Goal: Task Accomplishment & Management: Use online tool/utility

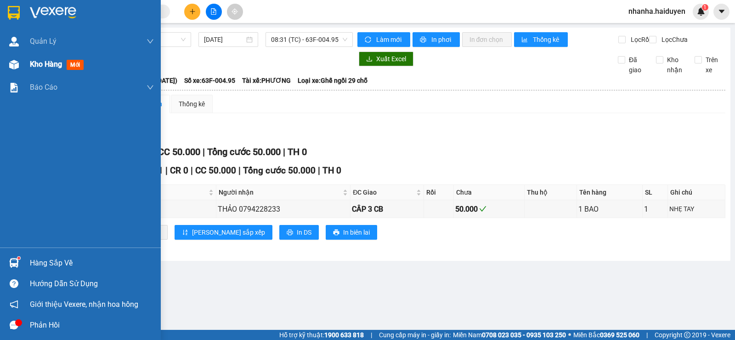
click at [9, 67] on img at bounding box center [14, 65] width 10 height 10
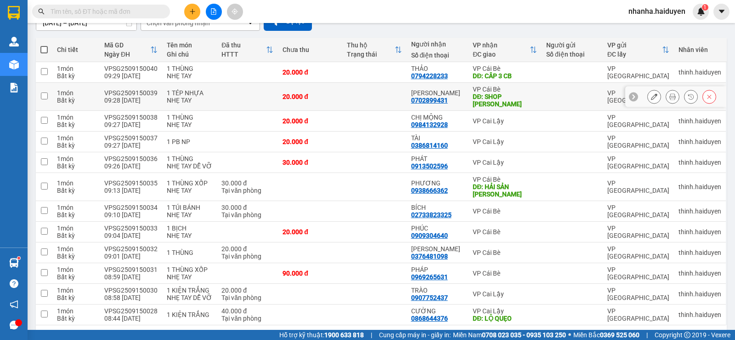
scroll to position [125, 0]
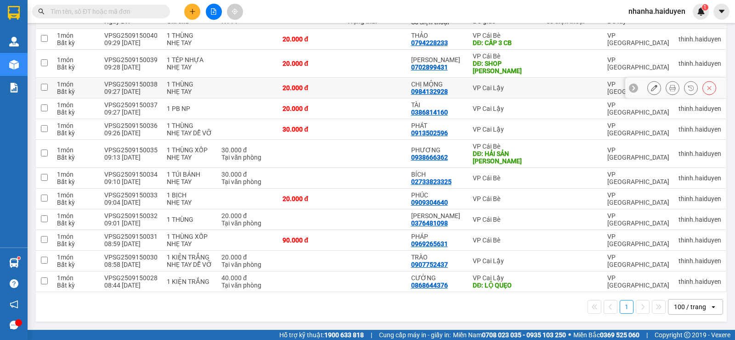
click at [121, 78] on td "VPSG2509150038 09:27 [DATE]" at bounding box center [131, 88] width 62 height 21
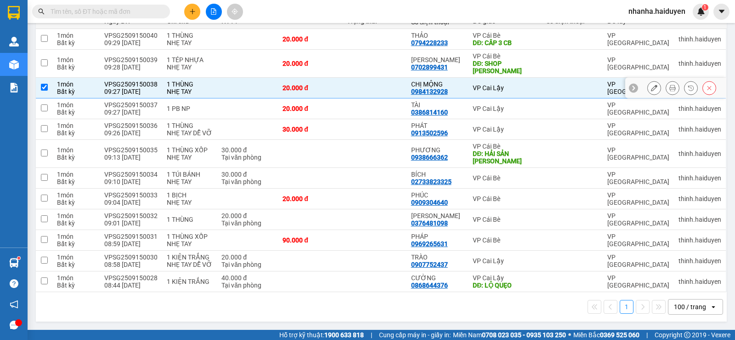
click at [218, 94] on td at bounding box center [247, 88] width 61 height 21
checkbox input "false"
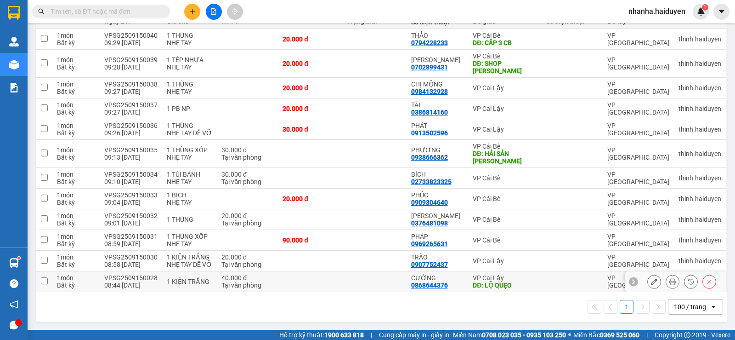
click at [350, 277] on td at bounding box center [374, 281] width 64 height 21
checkbox input "true"
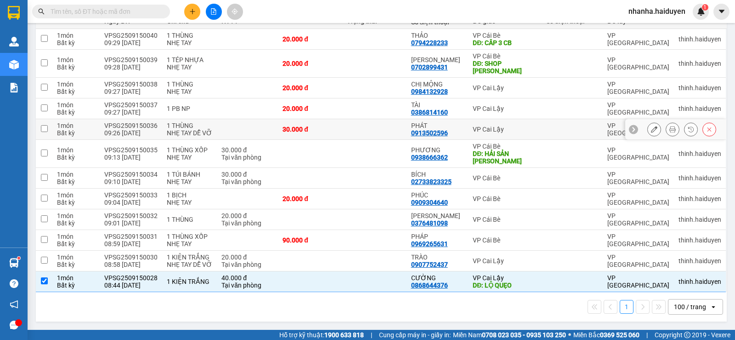
drag, startPoint x: 389, startPoint y: 132, endPoint x: 388, endPoint y: 140, distance: 7.8
click at [388, 132] on td at bounding box center [374, 129] width 64 height 21
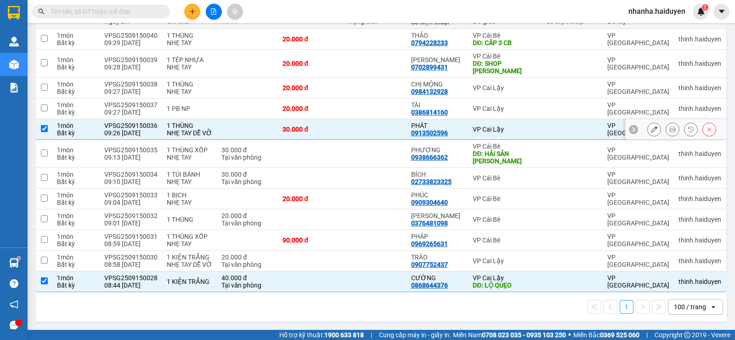
drag, startPoint x: 385, startPoint y: 125, endPoint x: 373, endPoint y: 166, distance: 42.4
click at [384, 126] on td at bounding box center [374, 129] width 64 height 21
checkbox input "false"
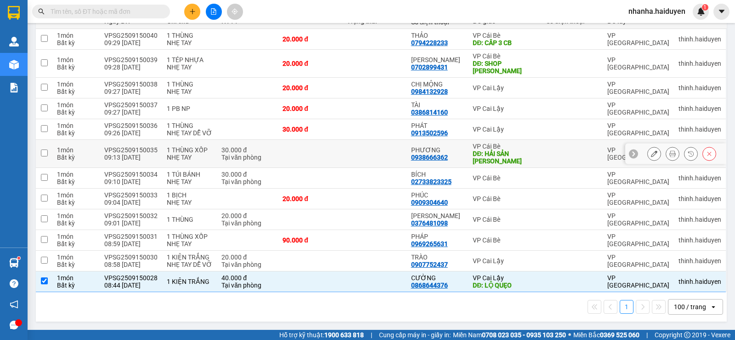
drag, startPoint x: 376, startPoint y: 159, endPoint x: 381, endPoint y: 119, distance: 39.8
click at [379, 157] on td at bounding box center [374, 154] width 64 height 28
checkbox input "true"
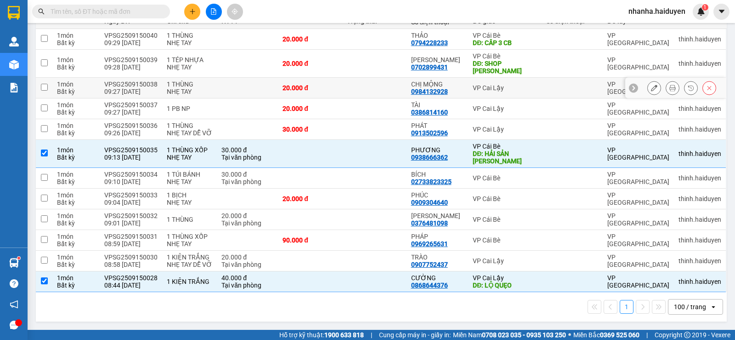
click at [382, 78] on td at bounding box center [374, 88] width 64 height 21
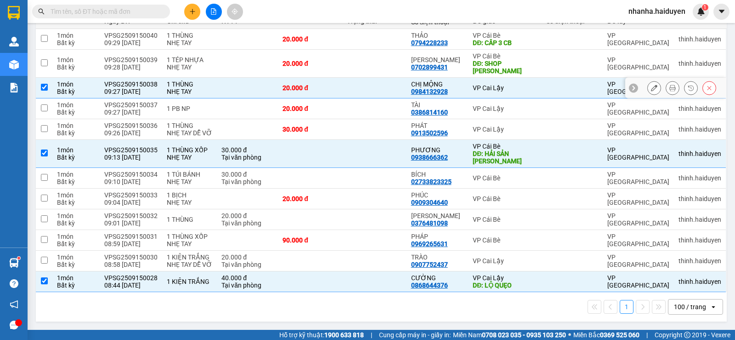
click at [384, 81] on td at bounding box center [374, 88] width 64 height 21
checkbox input "false"
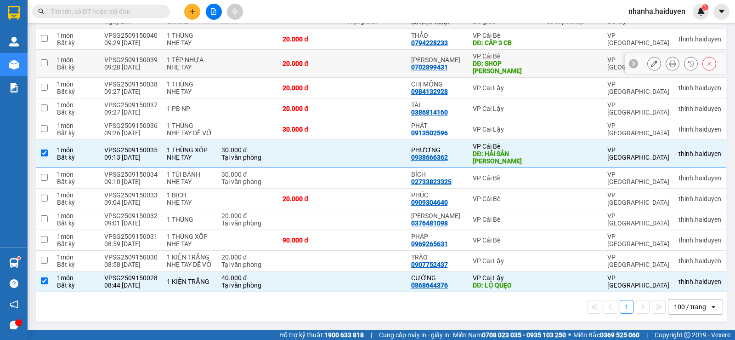
click at [384, 71] on td at bounding box center [374, 64] width 64 height 28
checkbox input "true"
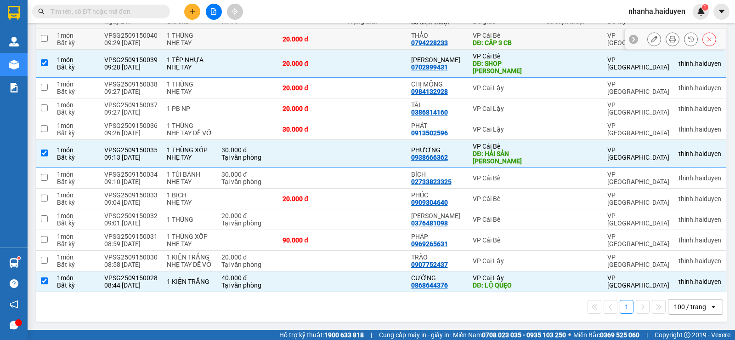
click at [374, 37] on td at bounding box center [374, 39] width 64 height 21
checkbox input "true"
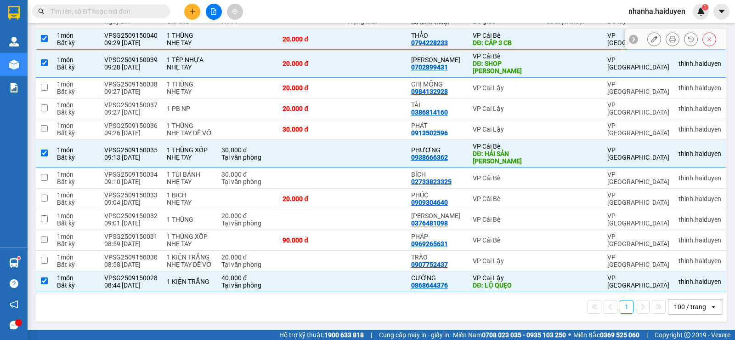
scroll to position [0, 0]
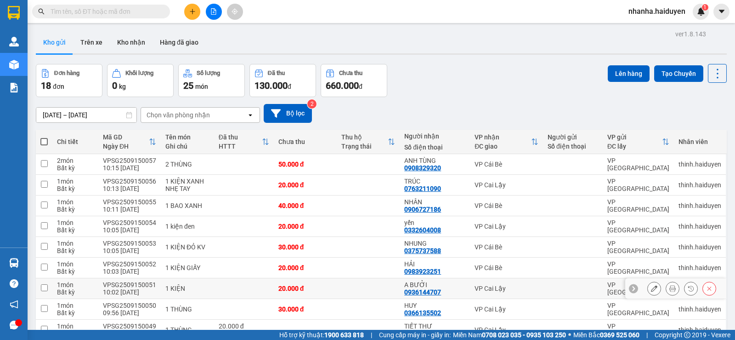
scroll to position [264, 0]
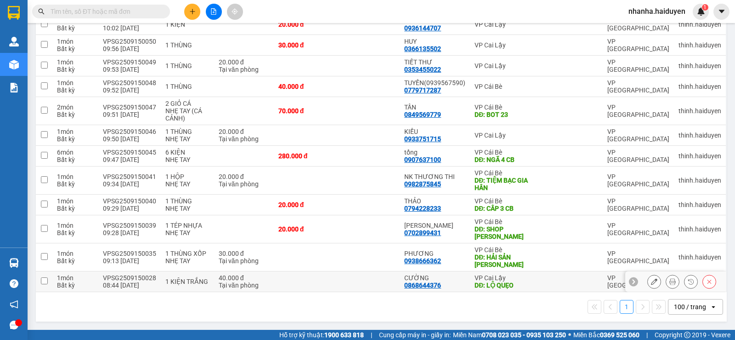
click at [376, 275] on td at bounding box center [368, 281] width 63 height 21
checkbox input "true"
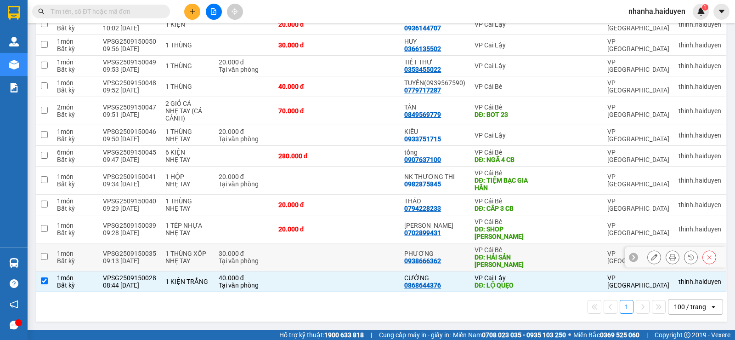
click at [372, 254] on td at bounding box center [368, 257] width 63 height 28
checkbox input "true"
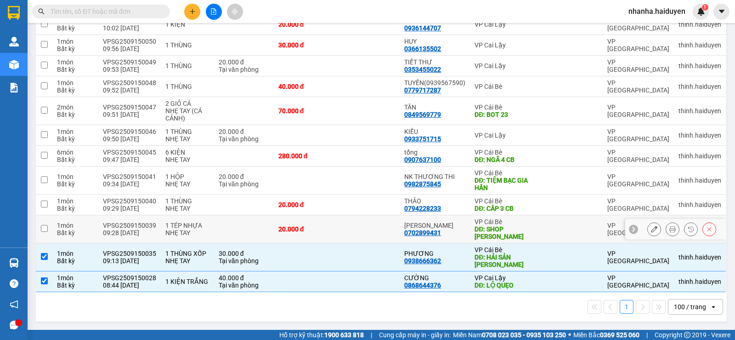
click at [375, 231] on td at bounding box center [368, 229] width 63 height 28
checkbox input "true"
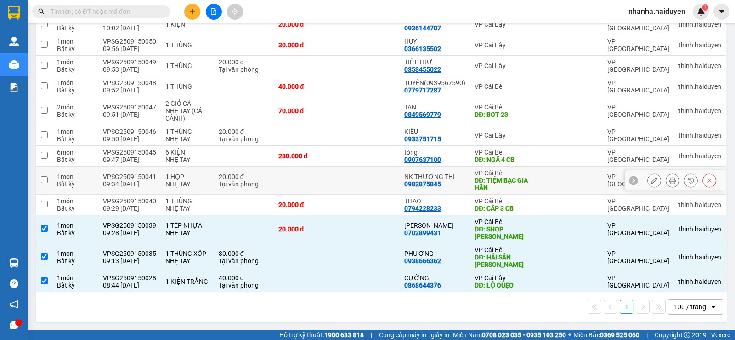
click at [375, 191] on td at bounding box center [368, 180] width 63 height 28
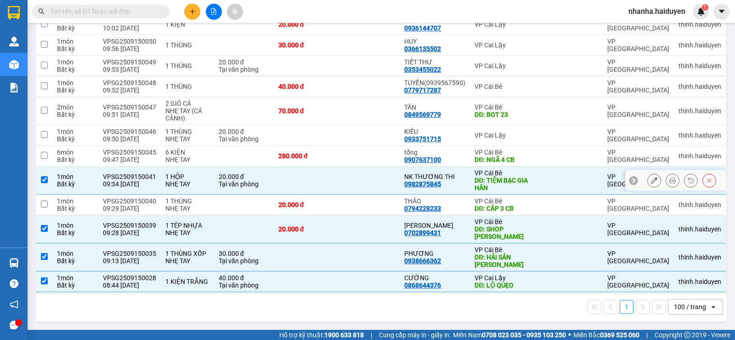
click at [371, 189] on td at bounding box center [368, 180] width 63 height 28
checkbox input "false"
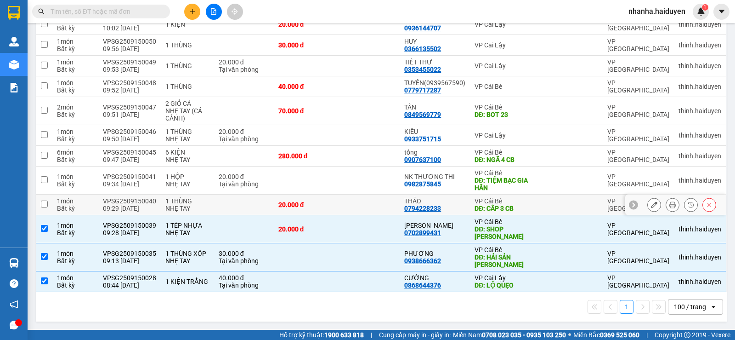
click at [360, 209] on td at bounding box center [368, 204] width 63 height 21
checkbox input "true"
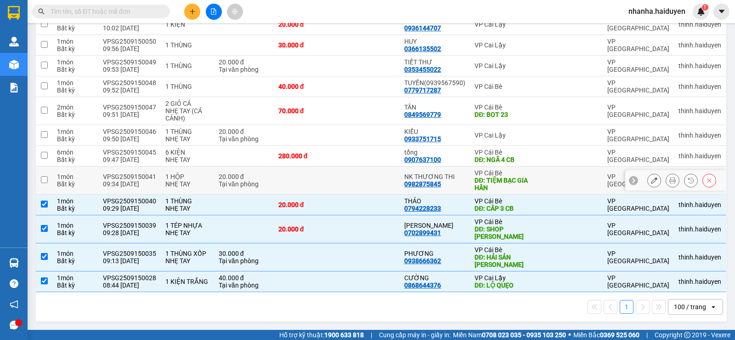
click at [366, 185] on td at bounding box center [368, 180] width 63 height 28
checkbox input "true"
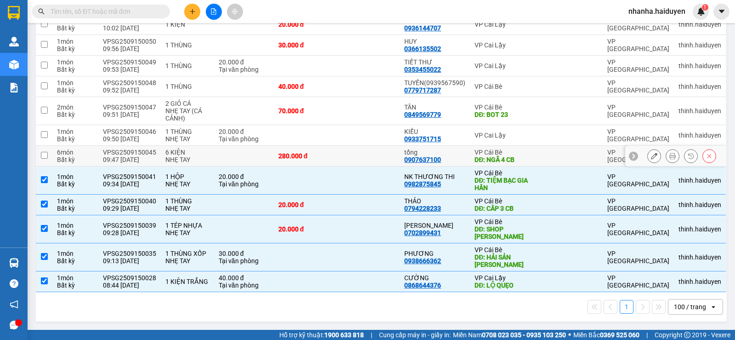
click at [366, 159] on td at bounding box center [368, 156] width 63 height 21
checkbox input "true"
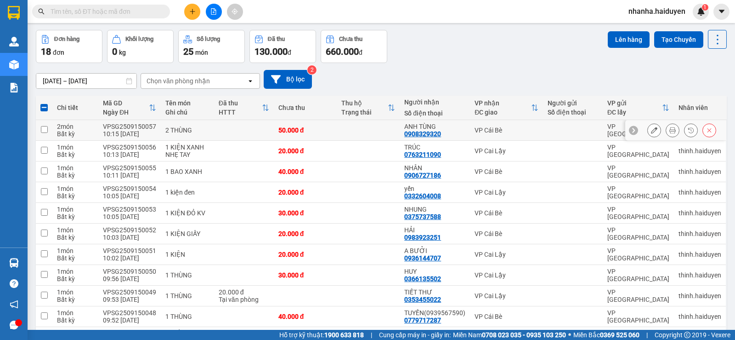
scroll to position [0, 0]
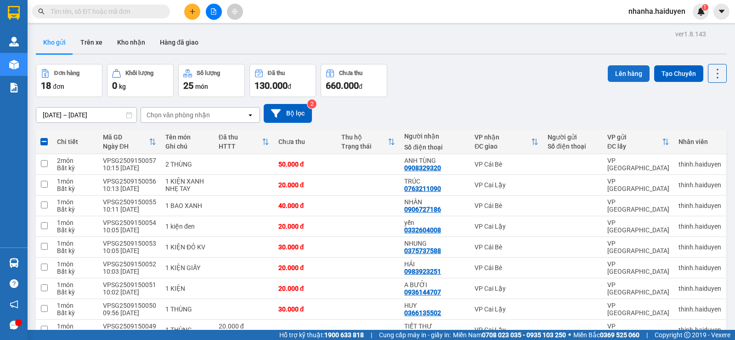
click at [615, 71] on button "Lên hàng" at bounding box center [629, 73] width 42 height 17
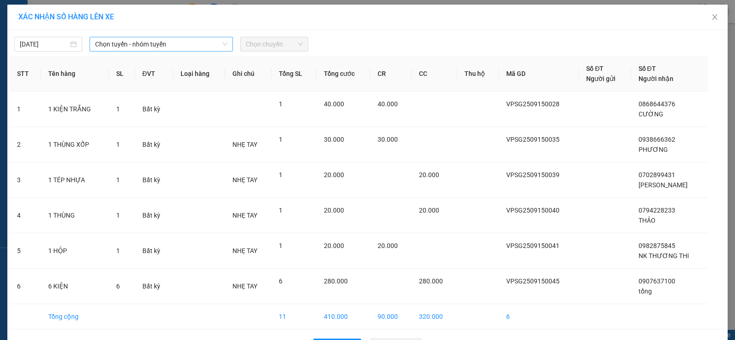
click at [136, 48] on span "Chọn tuyến - nhóm tuyến" at bounding box center [161, 44] width 132 height 14
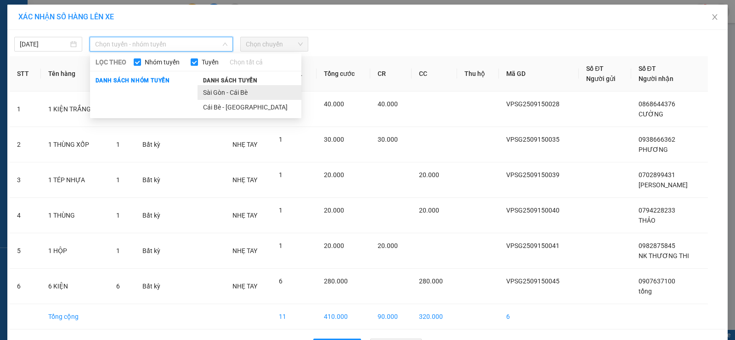
click at [217, 89] on li "Sài Gòn - Cái Bè" at bounding box center [250, 92] width 104 height 15
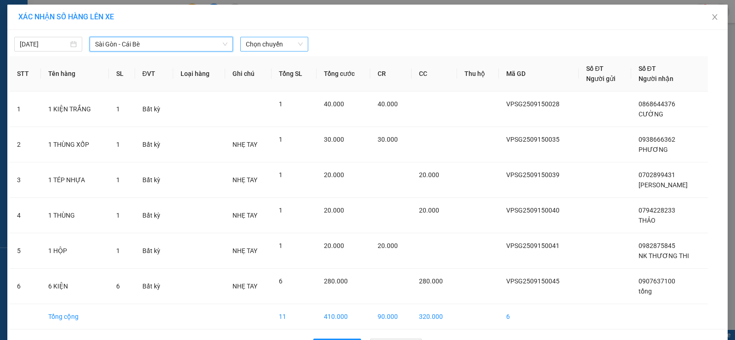
click at [263, 40] on span "Chọn chuyến" at bounding box center [274, 44] width 57 height 14
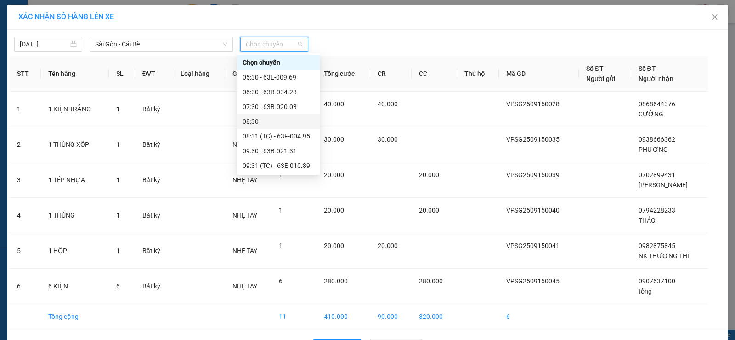
scroll to position [46, 0]
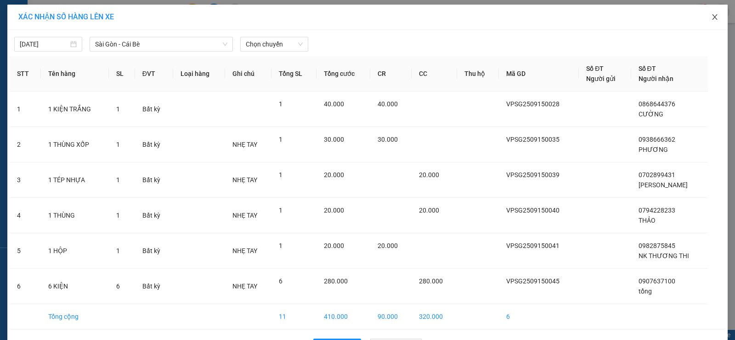
click at [712, 18] on icon "close" at bounding box center [714, 17] width 5 height 6
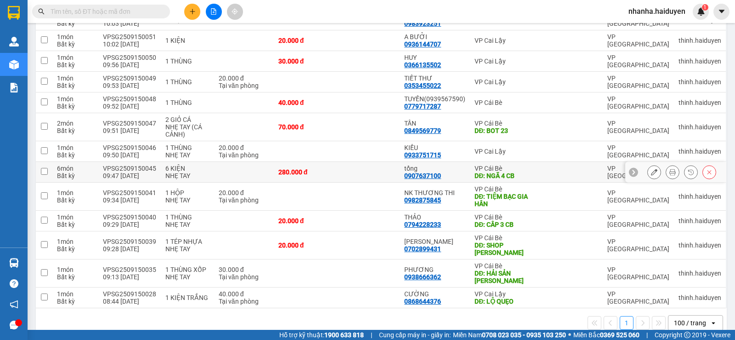
scroll to position [292, 0]
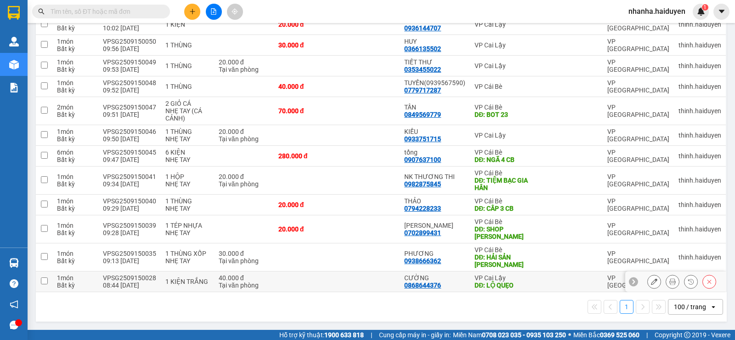
click at [370, 278] on td at bounding box center [368, 281] width 63 height 21
checkbox input "true"
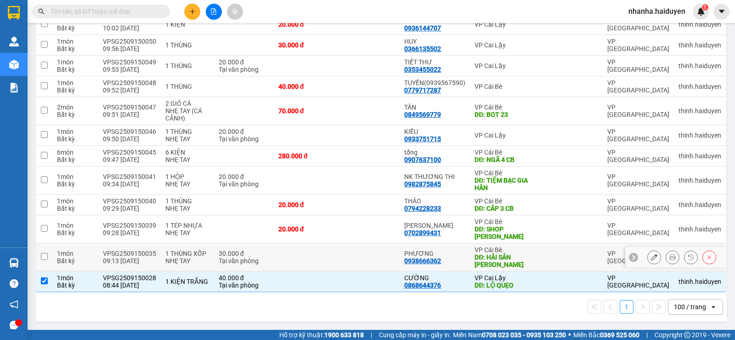
click at [372, 258] on td at bounding box center [368, 257] width 63 height 28
checkbox input "true"
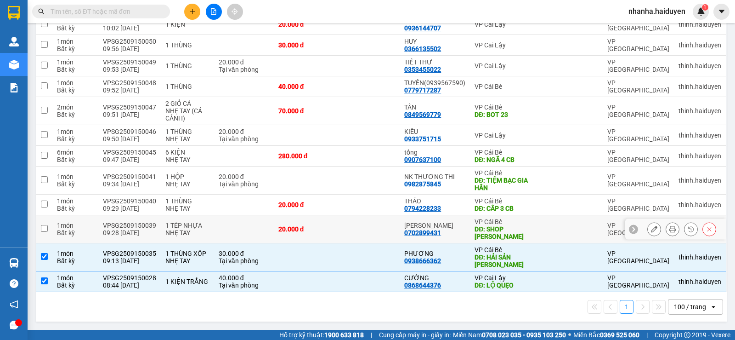
click at [371, 225] on td at bounding box center [368, 229] width 63 height 28
checkbox input "true"
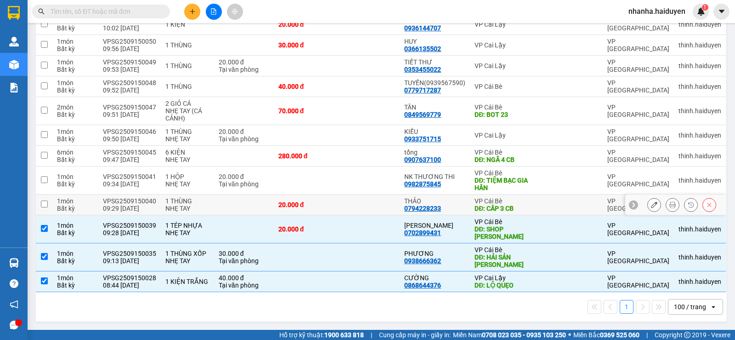
click at [365, 202] on td at bounding box center [368, 204] width 63 height 21
checkbox input "true"
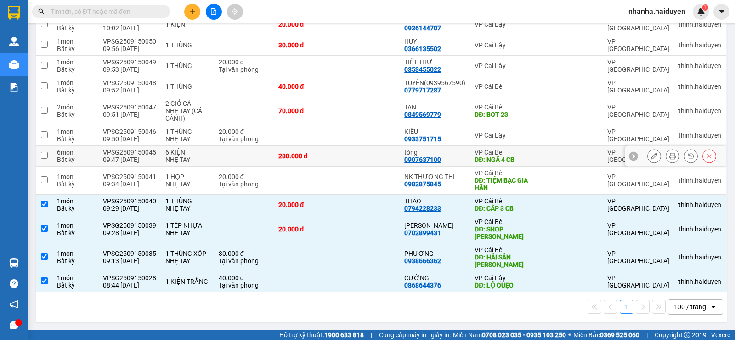
click at [361, 160] on td at bounding box center [368, 156] width 63 height 21
checkbox input "true"
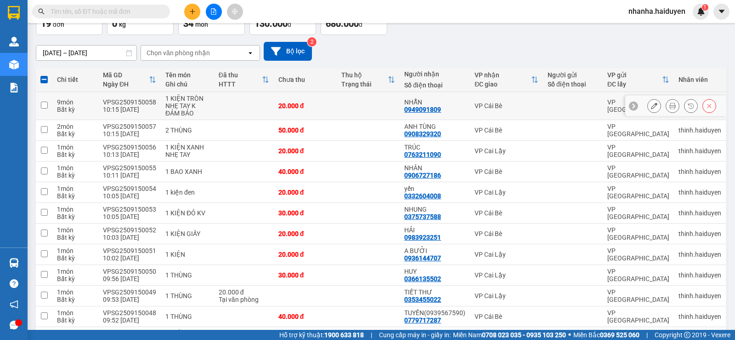
scroll to position [0, 0]
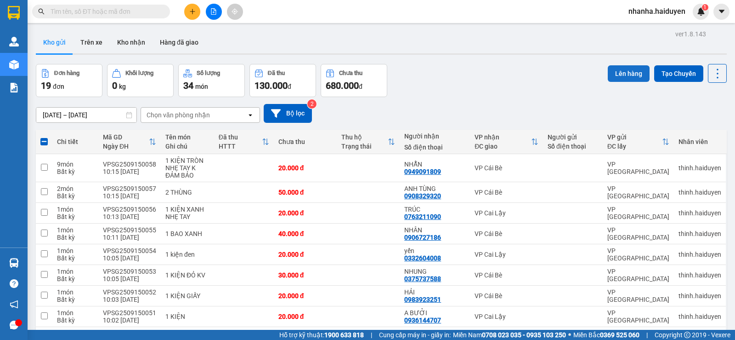
click at [613, 78] on button "Lên hàng" at bounding box center [629, 73] width 42 height 17
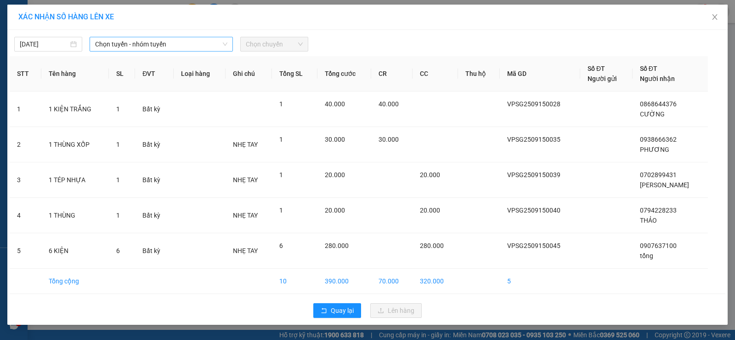
click at [184, 41] on span "Chọn tuyến - nhóm tuyến" at bounding box center [161, 44] width 132 height 14
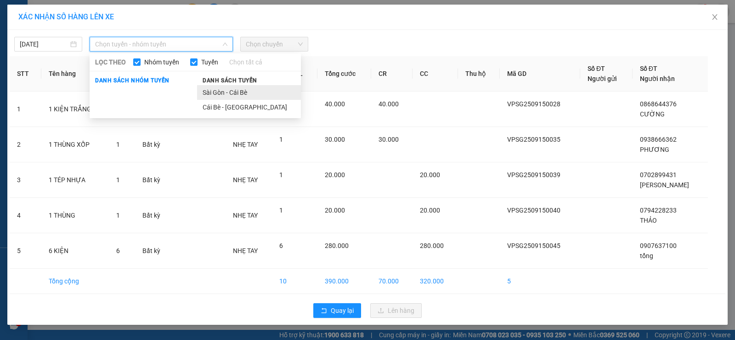
click at [217, 94] on li "Sài Gòn - Cái Bè" at bounding box center [249, 92] width 104 height 15
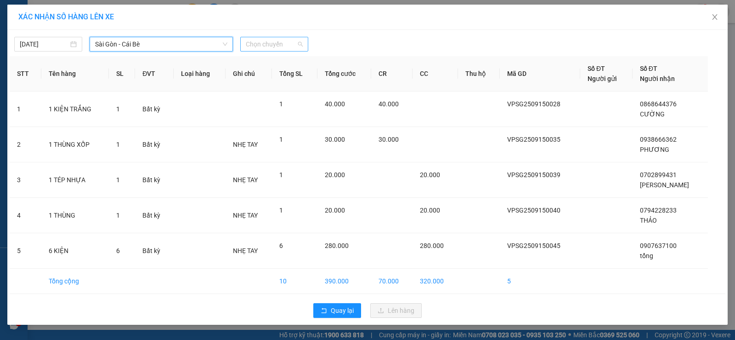
click at [272, 39] on span "Chọn chuyến" at bounding box center [274, 44] width 57 height 14
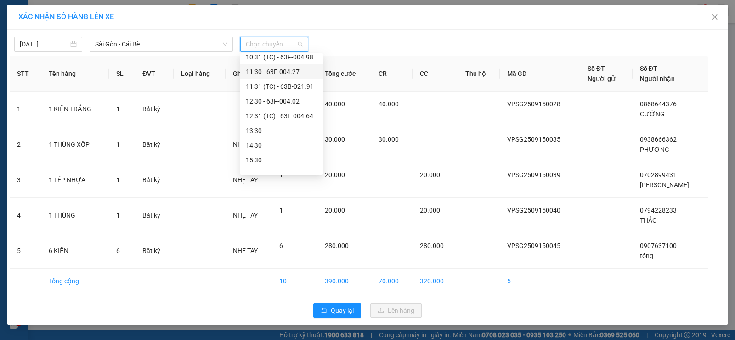
scroll to position [92, 0]
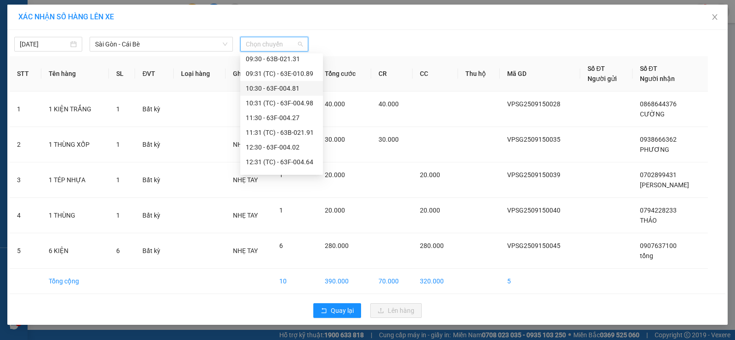
click at [288, 88] on div "10:30 - 63F-004.81" at bounding box center [282, 88] width 72 height 10
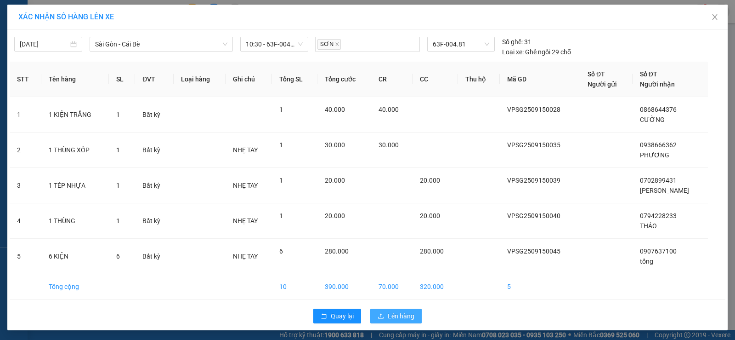
click at [388, 313] on span "Lên hàng" at bounding box center [401, 316] width 27 height 10
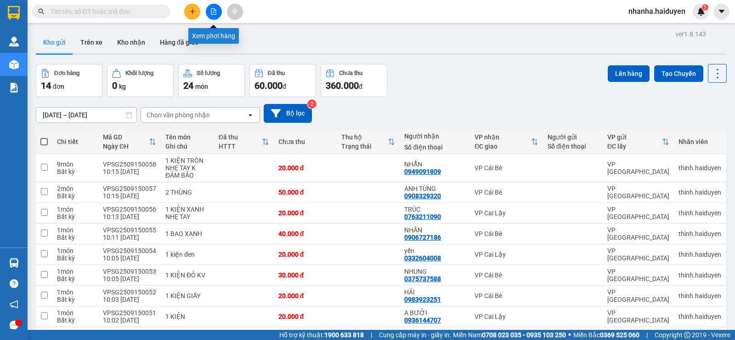
click at [210, 14] on button at bounding box center [214, 12] width 16 height 16
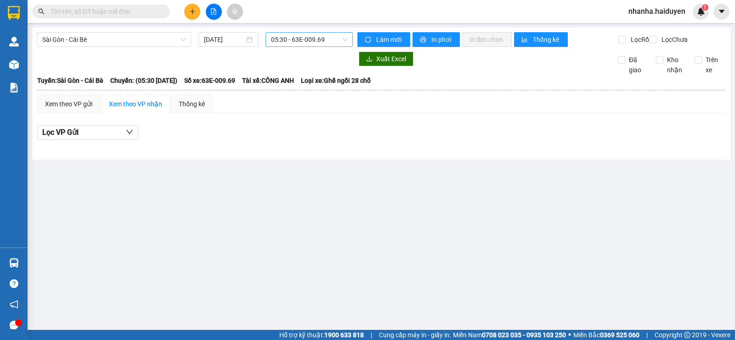
click at [319, 38] on span "05:30 - 63E-009.69" at bounding box center [309, 40] width 76 height 14
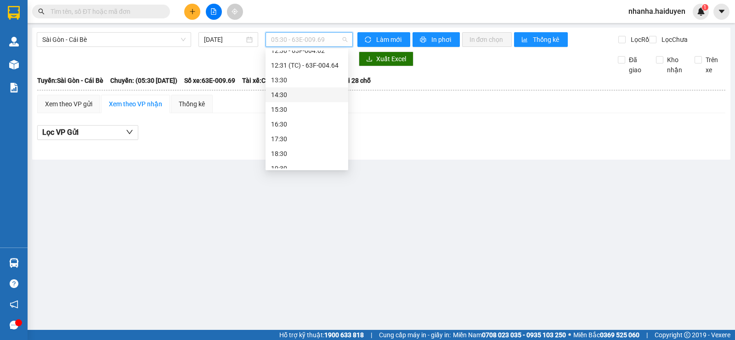
scroll to position [92, 0]
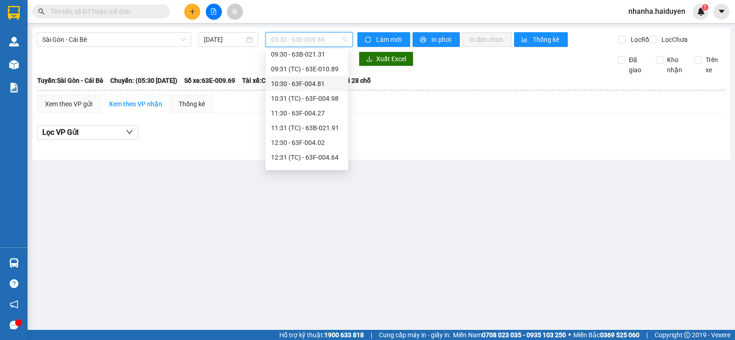
click at [317, 85] on div "10:30 - 63F-004.81" at bounding box center [307, 84] width 72 height 10
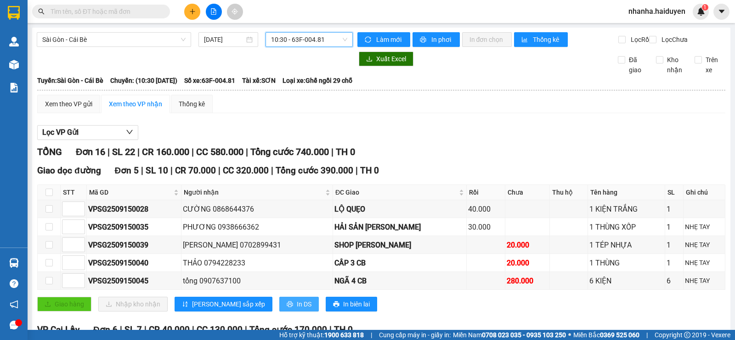
click at [279, 305] on button "In DS" at bounding box center [299, 303] width 40 height 15
click at [52, 196] on input "checkbox" at bounding box center [48, 191] width 7 height 7
checkbox input "true"
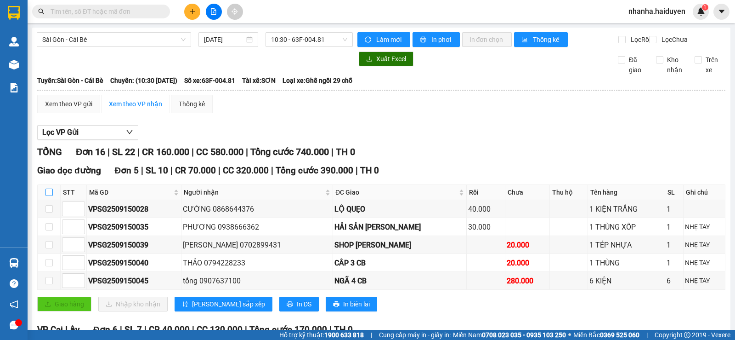
checkbox input "true"
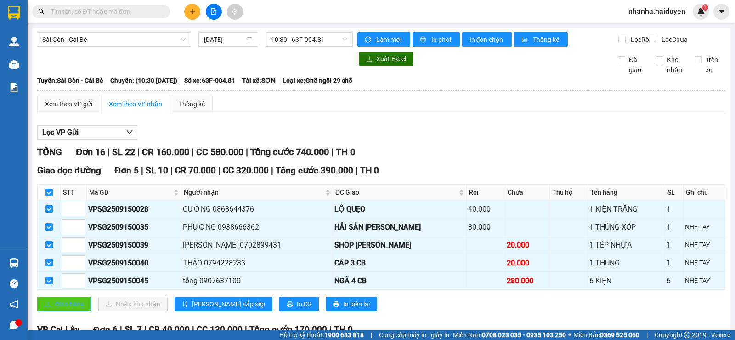
click at [58, 309] on span "Giao hàng" at bounding box center [69, 304] width 29 height 10
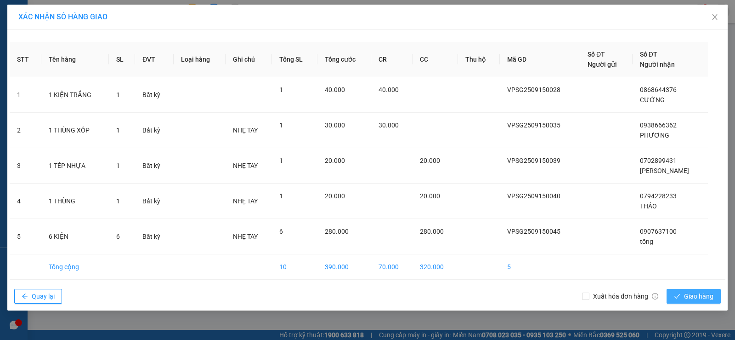
click at [691, 300] on span "Giao hàng" at bounding box center [698, 296] width 29 height 10
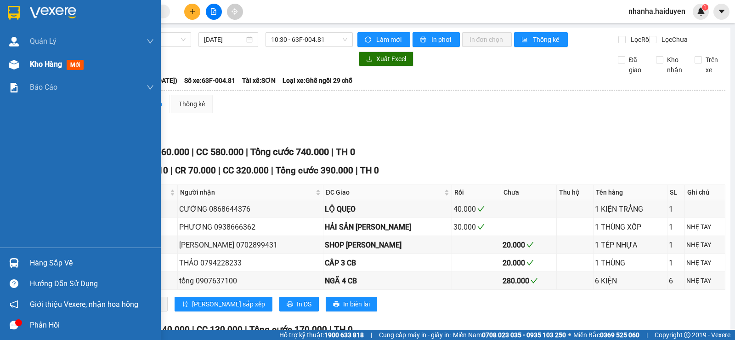
click at [22, 70] on div "Kho hàng mới" at bounding box center [80, 64] width 161 height 23
